Goal: Transaction & Acquisition: Obtain resource

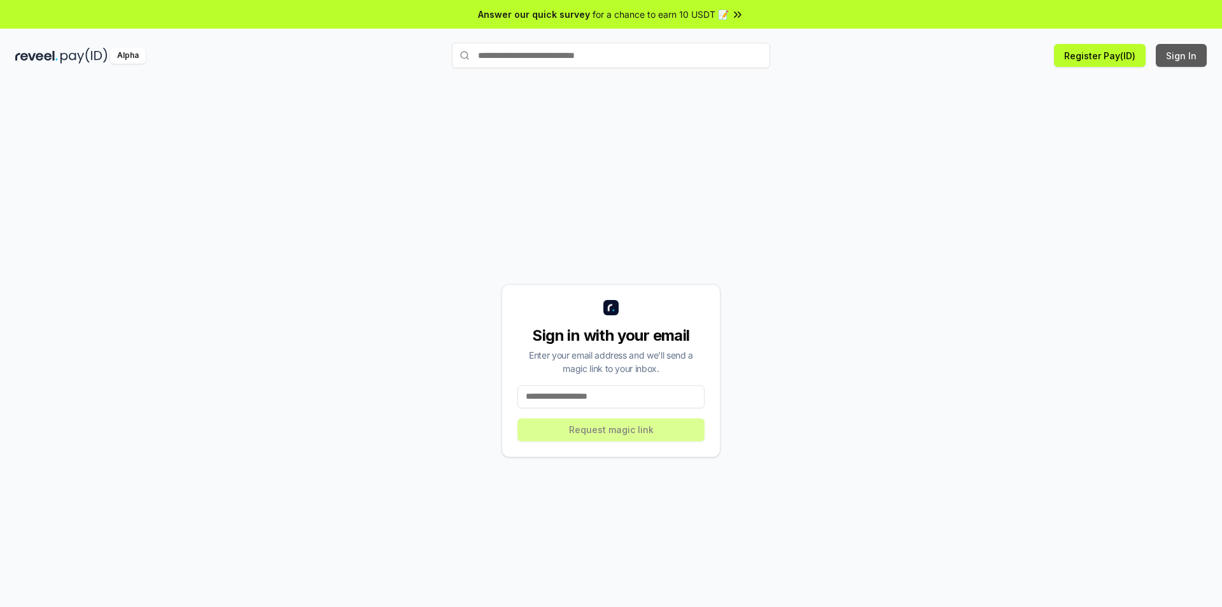
click at [1179, 53] on button "Sign In" at bounding box center [1181, 55] width 51 height 23
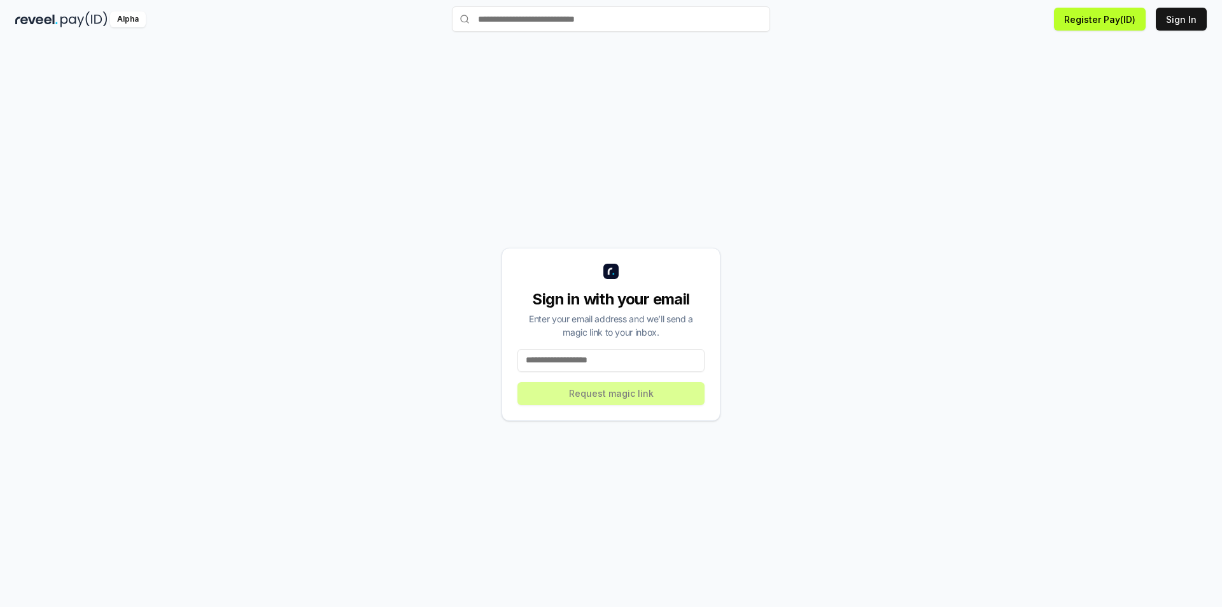
click at [584, 360] on input at bounding box center [611, 360] width 187 height 23
type input "**********"
click at [640, 399] on button "Request magic link" at bounding box center [611, 393] width 187 height 23
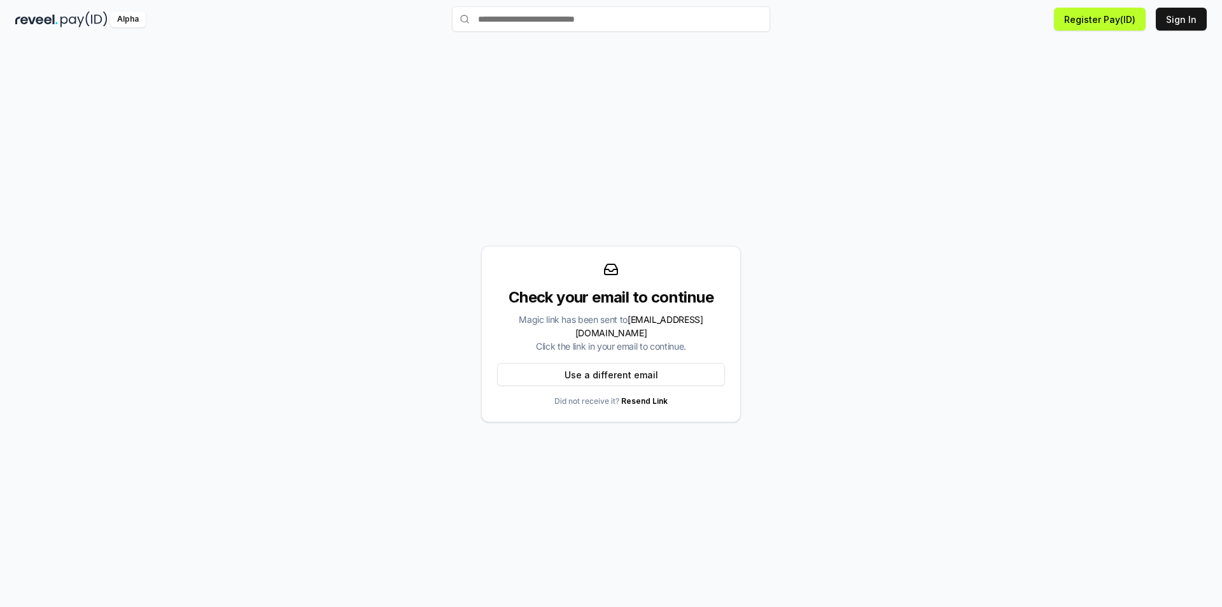
click at [626, 350] on div "Magic link has been sent to [EMAIL_ADDRESS][DOMAIN_NAME] Click the link in your…" at bounding box center [611, 333] width 228 height 40
click at [626, 314] on div "Magic link has been sent to [EMAIL_ADDRESS][DOMAIN_NAME] Click the link in your…" at bounding box center [611, 333] width 228 height 40
click at [533, 17] on input "text" at bounding box center [611, 18] width 318 height 25
click at [631, 344] on div "Magic link has been sent to [EMAIL_ADDRESS][DOMAIN_NAME] Click the link in your…" at bounding box center [611, 333] width 228 height 40
click at [1183, 8] on button "Sign In" at bounding box center [1181, 19] width 51 height 23
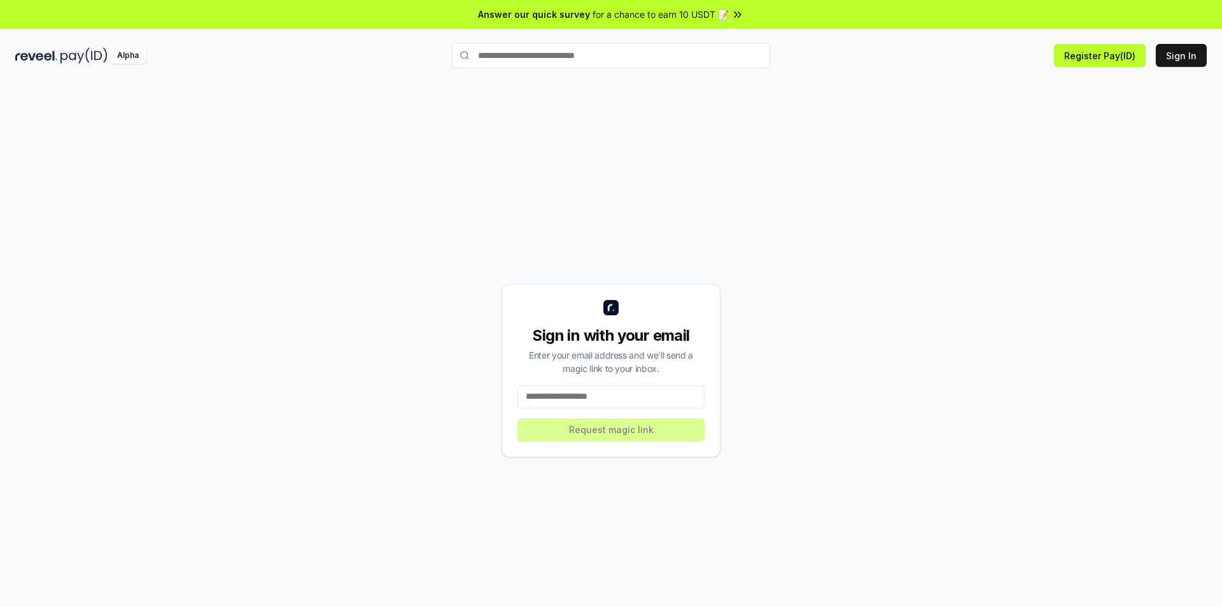
click at [576, 62] on input "text" at bounding box center [611, 55] width 318 height 25
click at [1114, 64] on button "Register Pay(ID)" at bounding box center [1100, 55] width 92 height 23
click at [1181, 53] on button "Sign In" at bounding box center [1181, 55] width 51 height 23
click at [561, 402] on input at bounding box center [611, 396] width 187 height 23
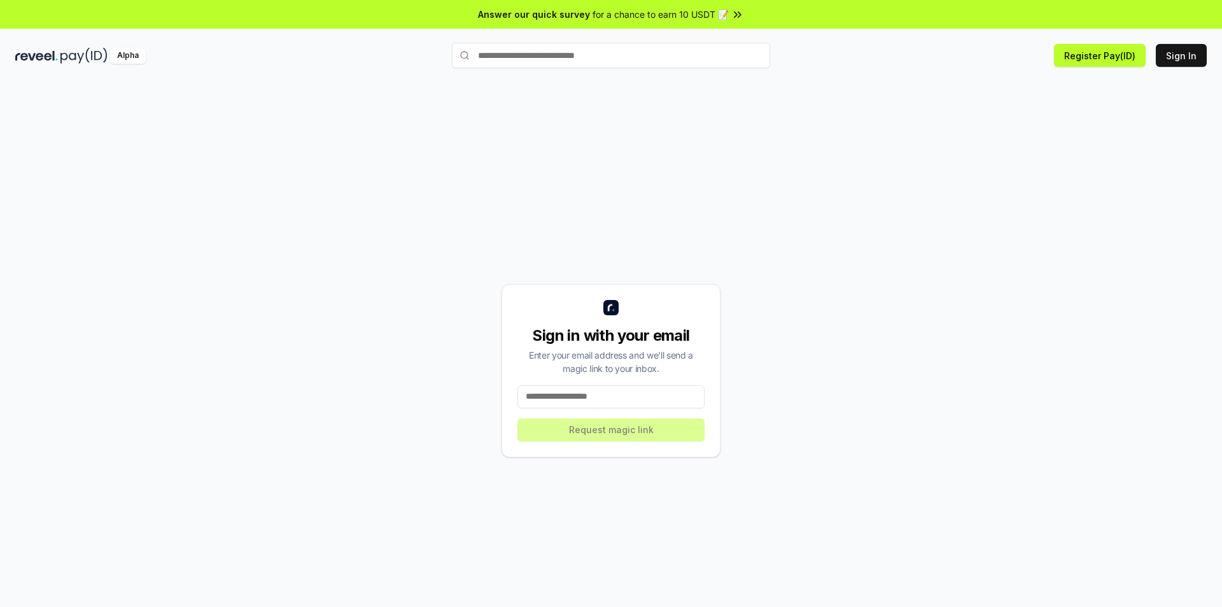
click at [607, 399] on input at bounding box center [611, 396] width 187 height 23
type input "**********"
